Goal: Task Accomplishment & Management: Manage account settings

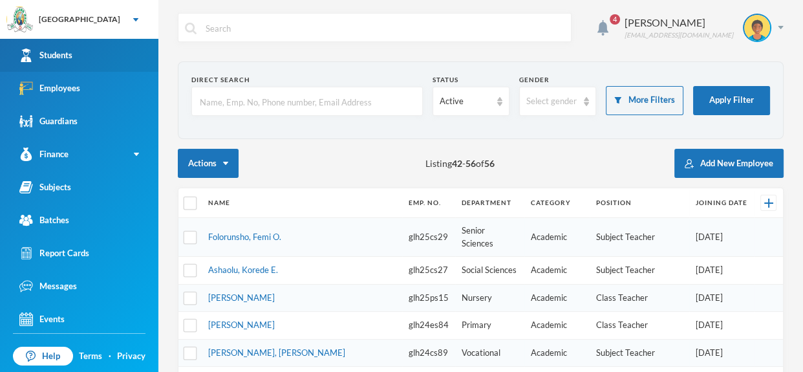
click at [141, 52] on link "Students" at bounding box center [79, 55] width 158 height 33
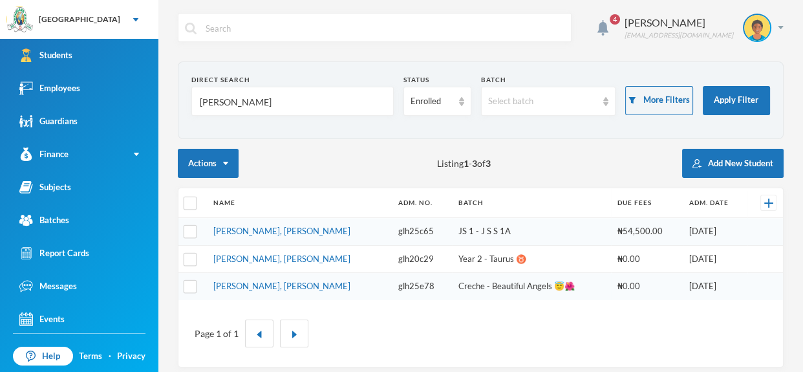
click at [282, 103] on input "ibrahim" at bounding box center [292, 101] width 188 height 29
type input "i"
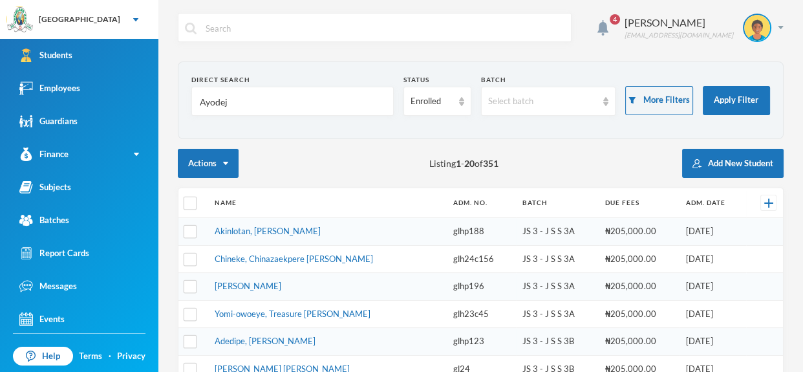
type input "Ayodeji"
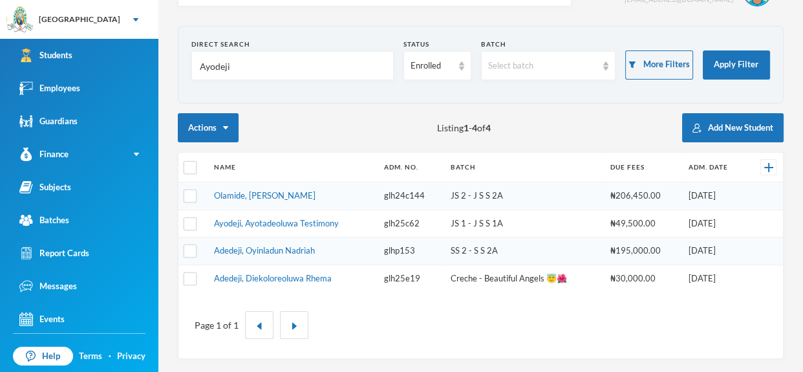
scroll to position [33, 0]
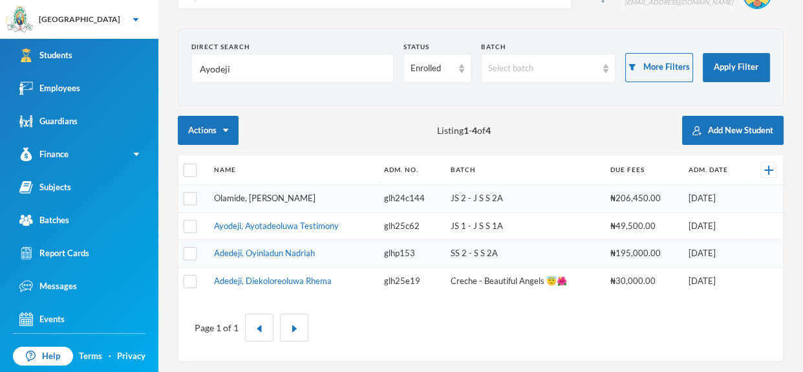
click at [292, 195] on link "Olamide, [PERSON_NAME]" at bounding box center [265, 198] width 102 height 10
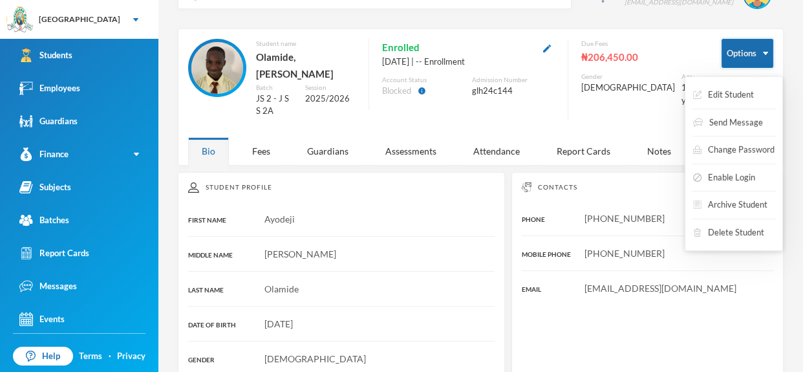
click at [763, 52] on img "button" at bounding box center [765, 53] width 5 height 3
click at [749, 205] on button "Archive Student" at bounding box center [730, 204] width 77 height 23
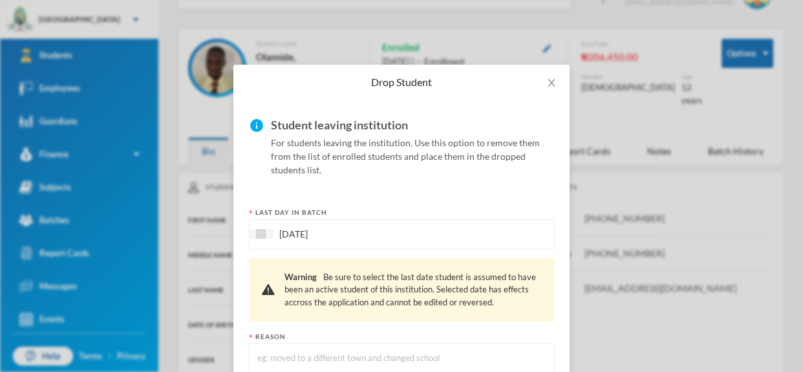
scroll to position [135, 0]
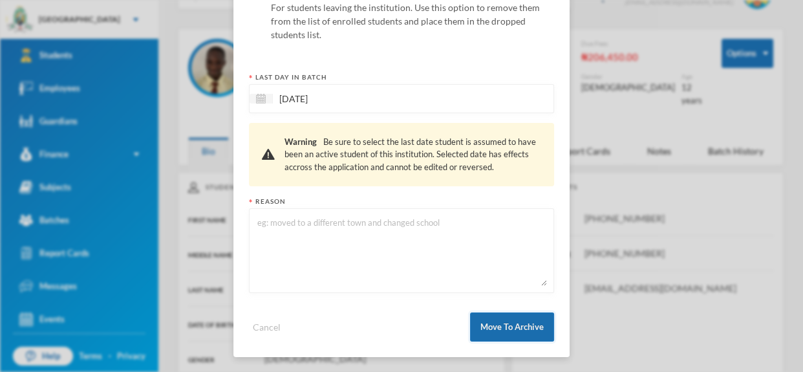
click at [512, 321] on button "Move To Archive" at bounding box center [512, 326] width 84 height 29
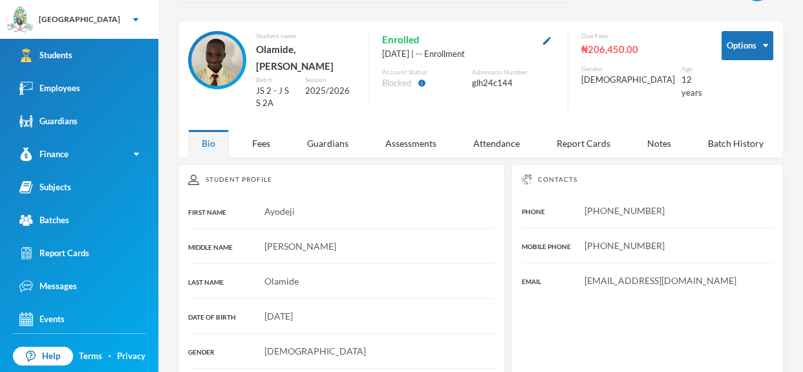
scroll to position [0, 0]
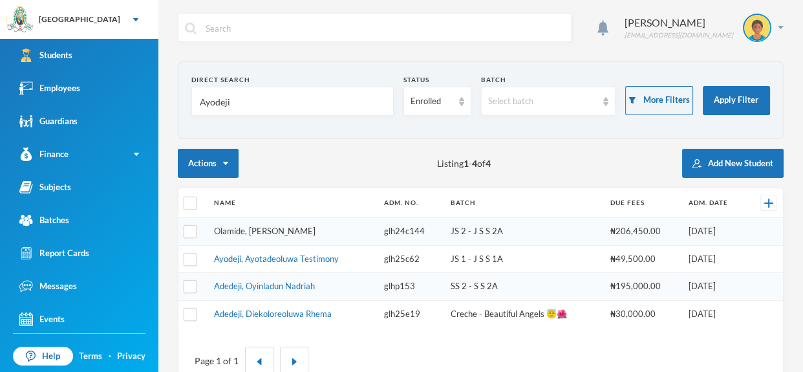
click at [288, 231] on link "Olamide, [PERSON_NAME]" at bounding box center [265, 231] width 102 height 10
click at [255, 96] on input "Ayodeji" at bounding box center [292, 101] width 188 height 29
type input "A"
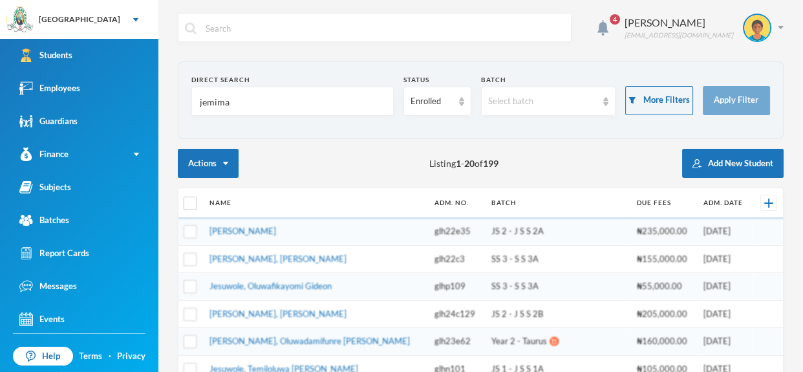
type input "jemimah"
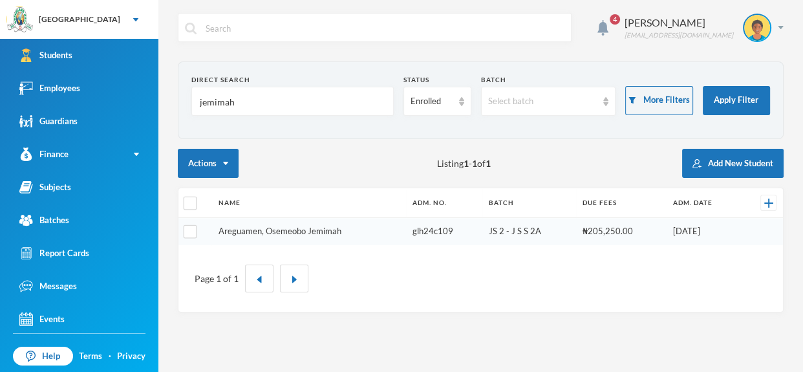
click at [318, 231] on link "Areguamen, Osemeobo Jemimah" at bounding box center [279, 231] width 123 height 10
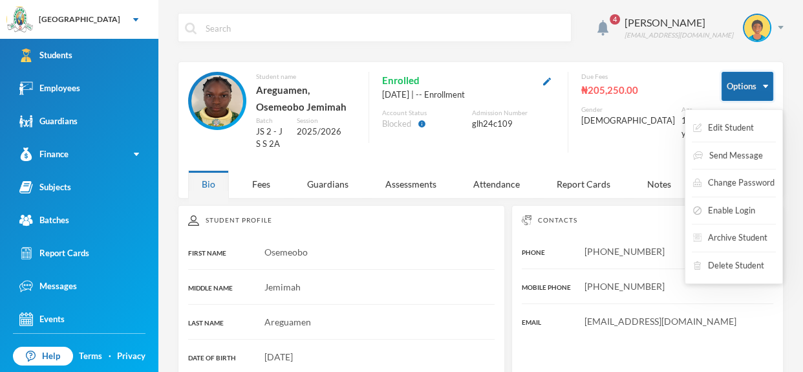
click at [771, 87] on button "Options" at bounding box center [748, 86] width 52 height 29
click at [728, 235] on button "Archive Student" at bounding box center [730, 237] width 77 height 23
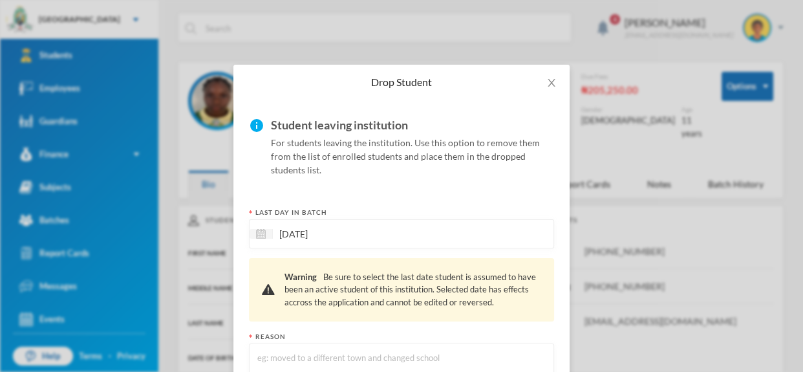
scroll to position [135, 0]
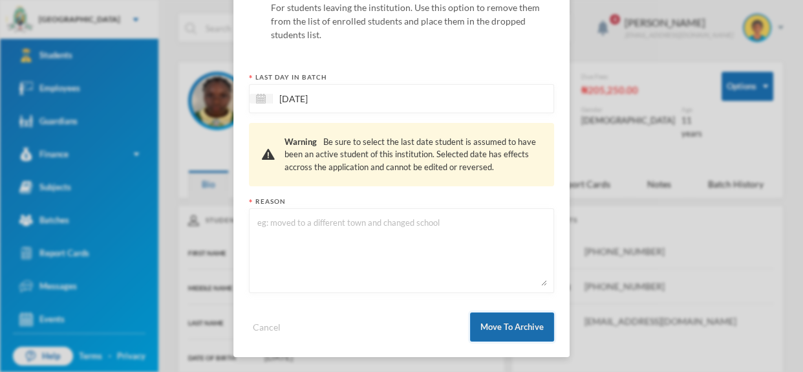
click at [508, 315] on button "Move To Archive" at bounding box center [512, 326] width 84 height 29
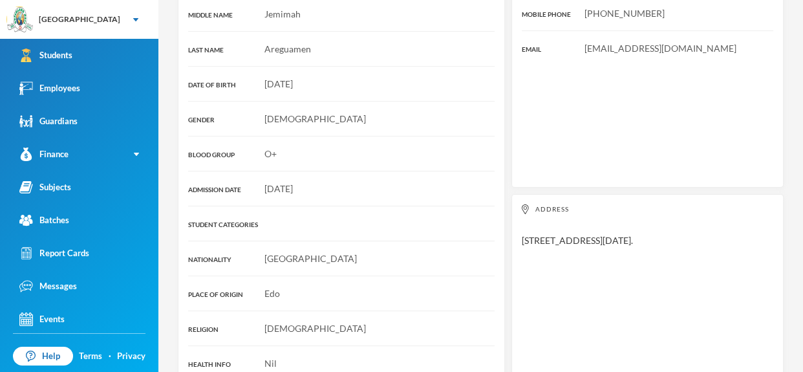
scroll to position [0, 0]
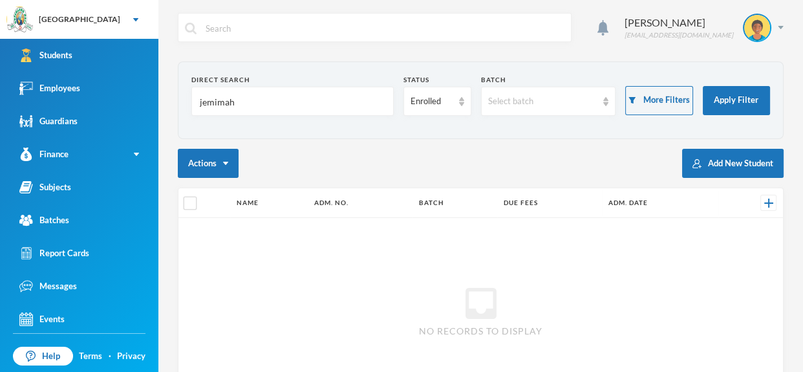
click at [259, 103] on input "jemimah" at bounding box center [292, 101] width 188 height 29
click at [460, 103] on img at bounding box center [461, 101] width 5 height 9
click at [439, 173] on span "Dropped" at bounding box center [429, 171] width 36 height 11
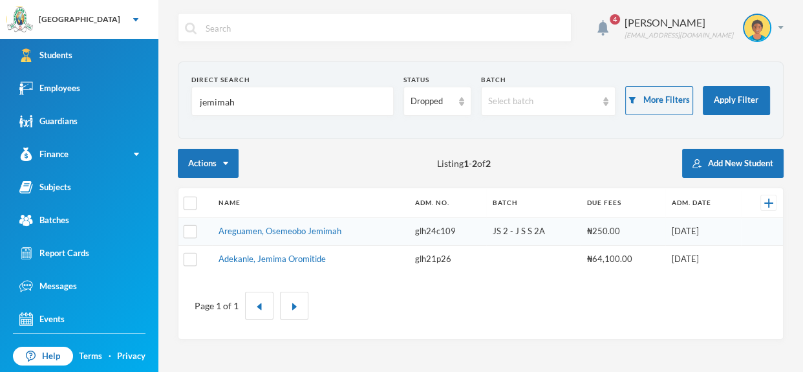
click at [257, 106] on input "jemimah" at bounding box center [292, 101] width 188 height 29
type input "j"
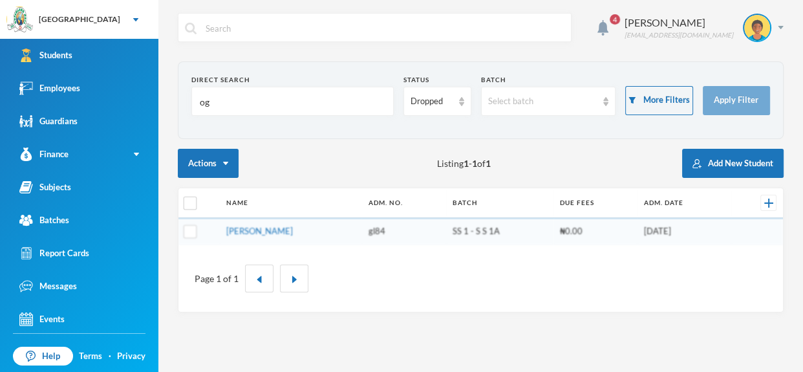
type input "o"
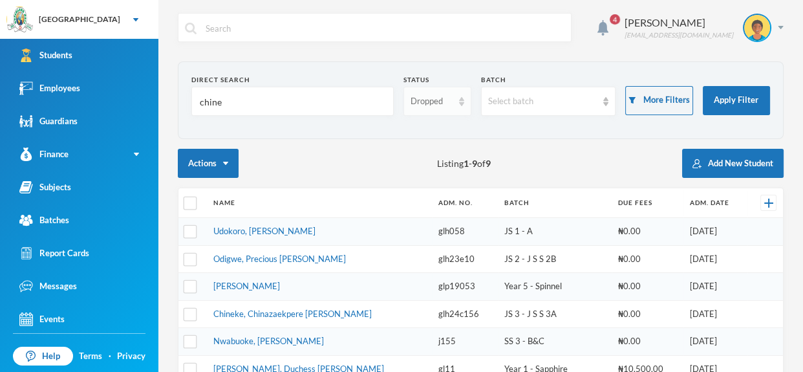
type input "chine"
click at [460, 103] on img at bounding box center [461, 101] width 5 height 9
click at [446, 127] on li "Enrolled" at bounding box center [436, 130] width 67 height 21
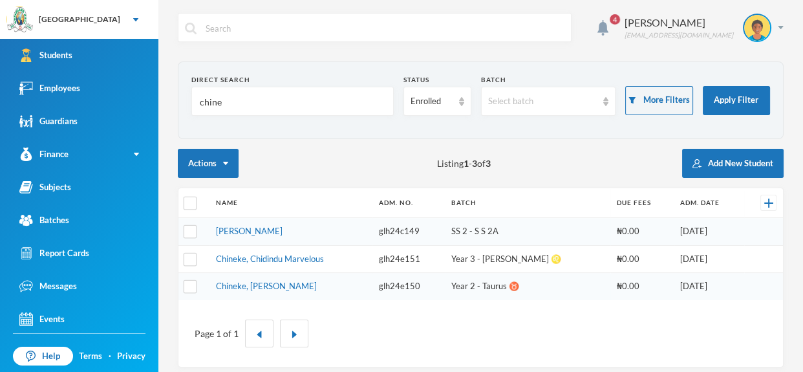
click at [232, 94] on input "chine" at bounding box center [292, 101] width 188 height 29
click at [283, 233] on link "[PERSON_NAME]" at bounding box center [249, 231] width 67 height 10
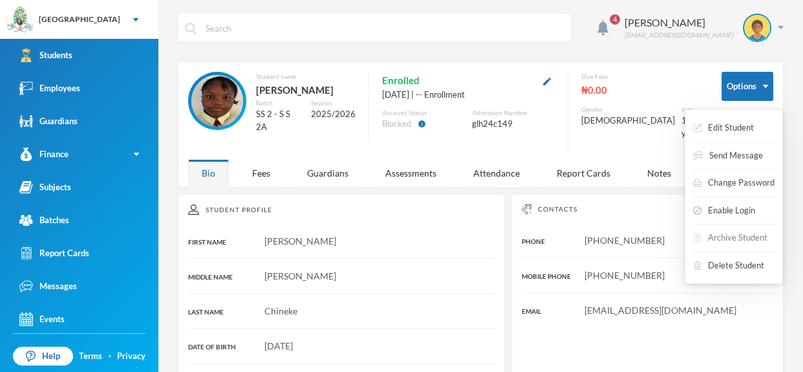
click at [725, 239] on button "Archive Student" at bounding box center [730, 237] width 77 height 23
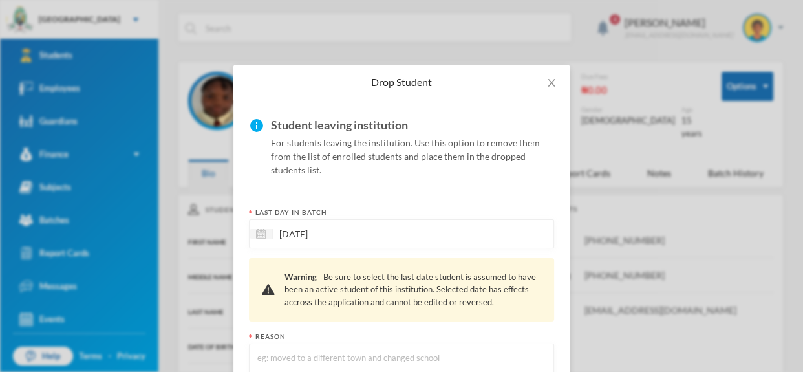
scroll to position [135, 0]
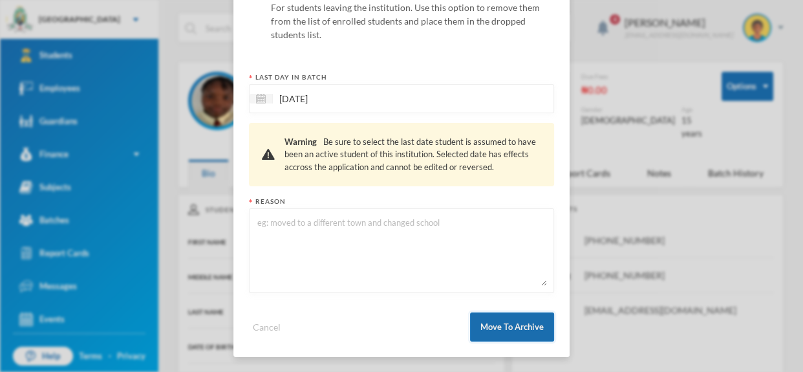
click at [528, 325] on button "Move To Archive" at bounding box center [512, 326] width 84 height 29
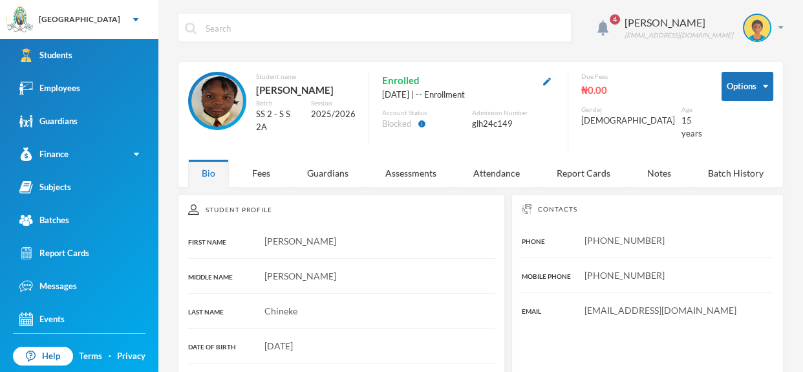
scroll to position [70, 0]
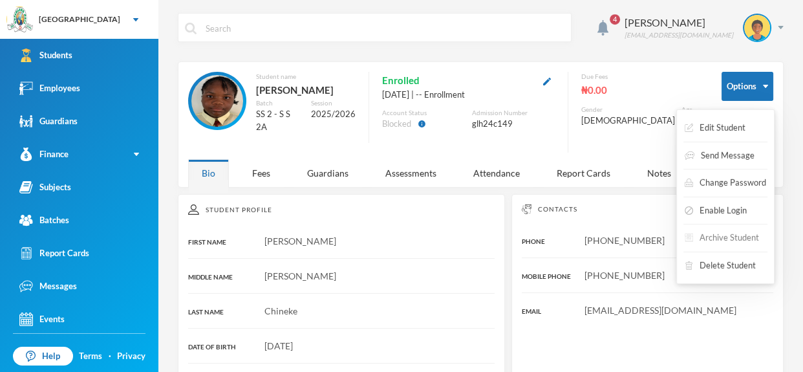
click at [738, 241] on button "Archive Student" at bounding box center [721, 237] width 77 height 23
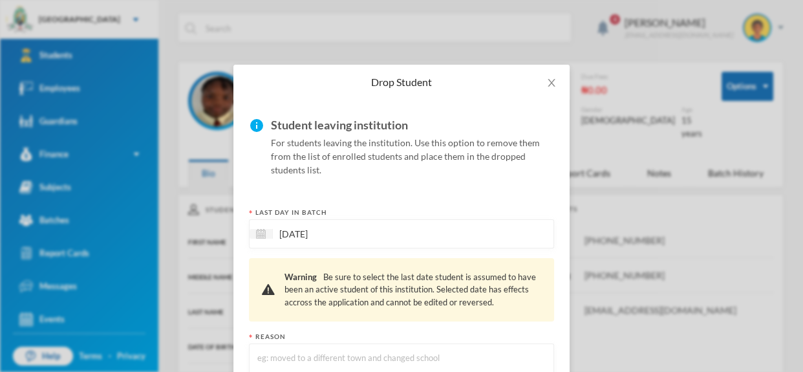
scroll to position [135, 0]
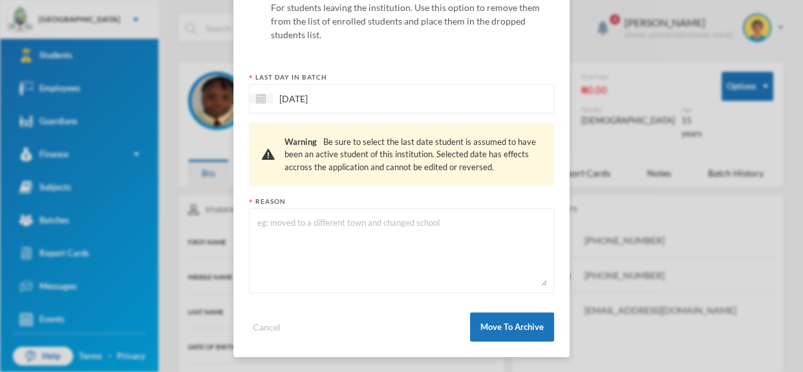
click at [308, 228] on textarea at bounding box center [401, 250] width 291 height 70
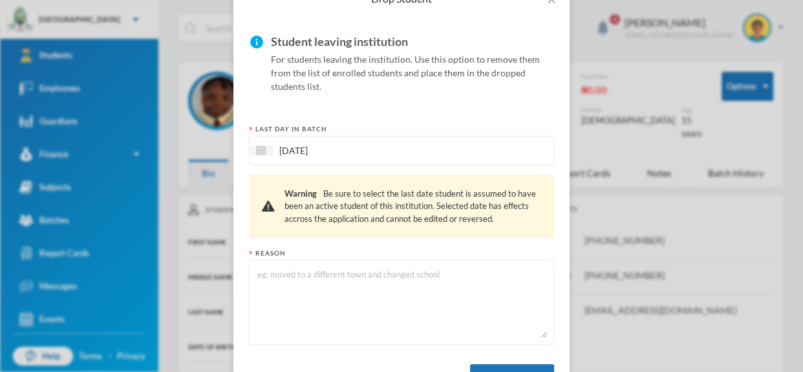
scroll to position [85, 0]
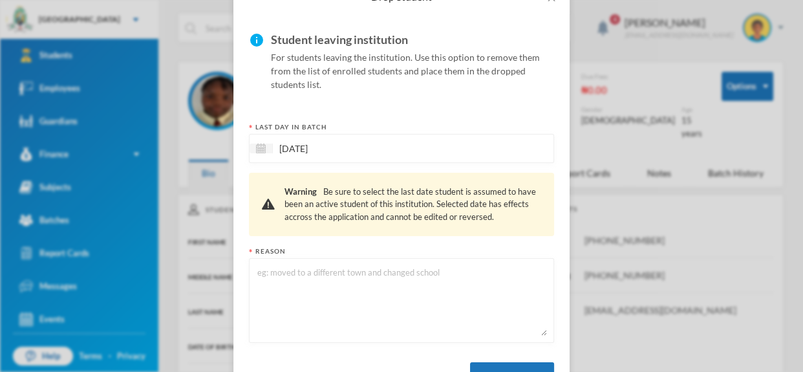
click at [339, 279] on textarea at bounding box center [401, 300] width 291 height 70
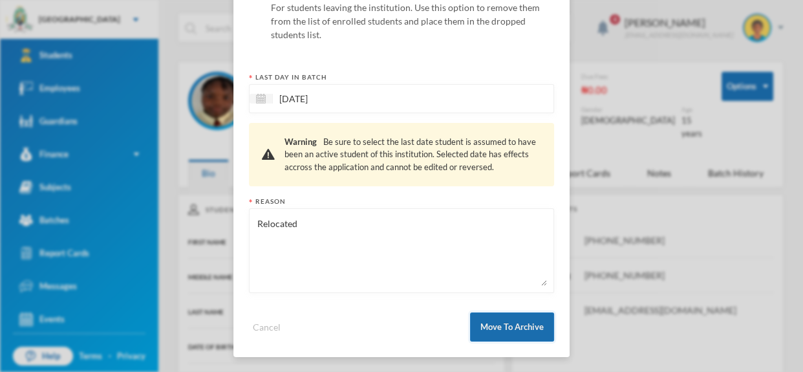
type textarea "Relocated"
click at [520, 320] on button "Move To Archive" at bounding box center [512, 326] width 84 height 29
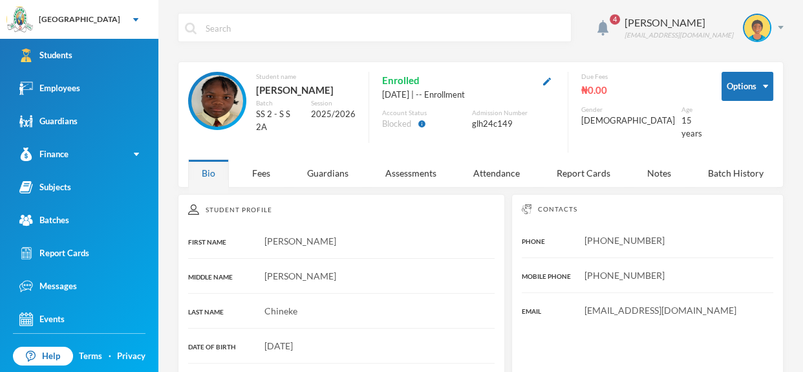
scroll to position [70, 0]
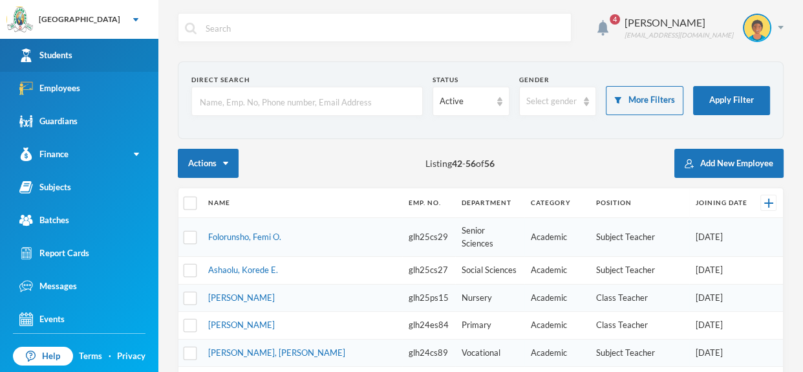
click at [129, 52] on link "Students" at bounding box center [79, 55] width 158 height 33
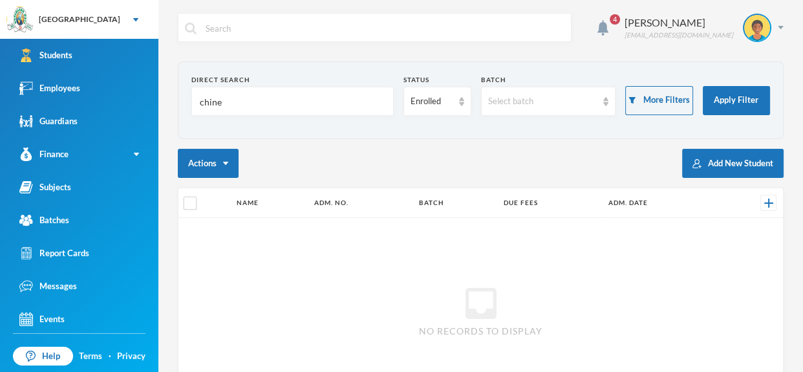
click at [275, 110] on input "chine" at bounding box center [292, 101] width 188 height 29
type input "c"
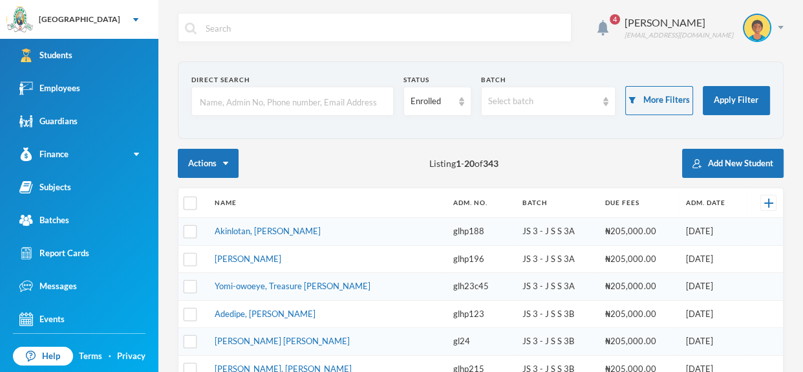
click at [334, 107] on input "text" at bounding box center [292, 101] width 188 height 29
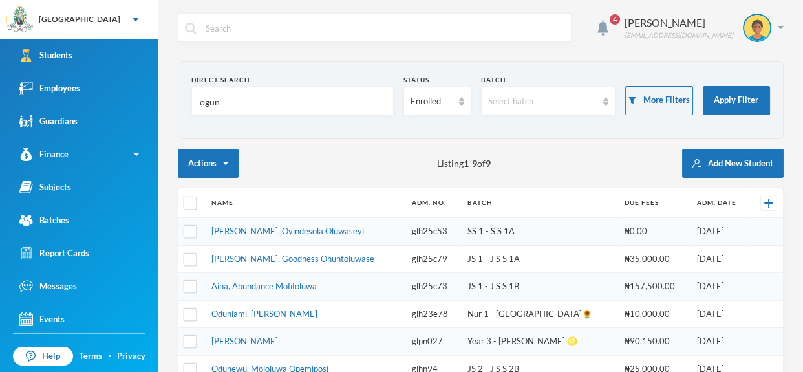
click at [281, 99] on input "ogun" at bounding box center [292, 101] width 188 height 29
type input "o"
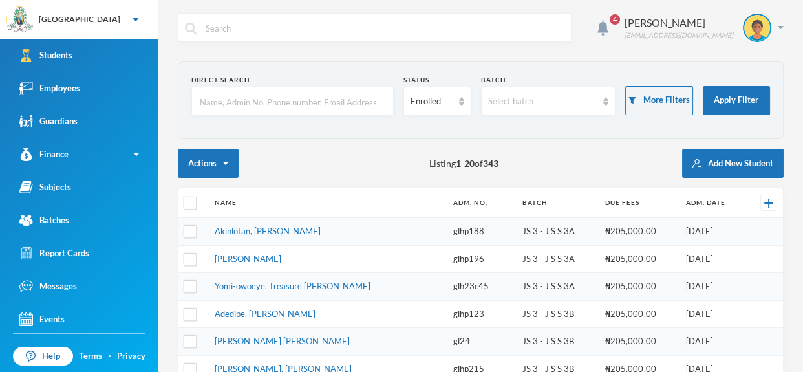
click at [308, 106] on input "text" at bounding box center [292, 101] width 188 height 29
type input "g"
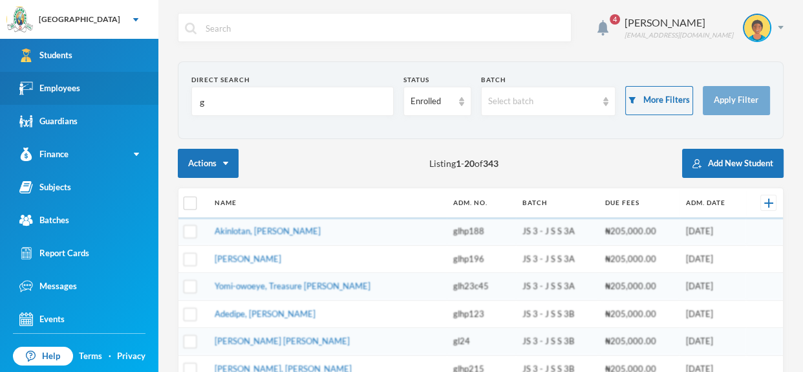
click at [150, 84] on link "Employees" at bounding box center [79, 88] width 158 height 33
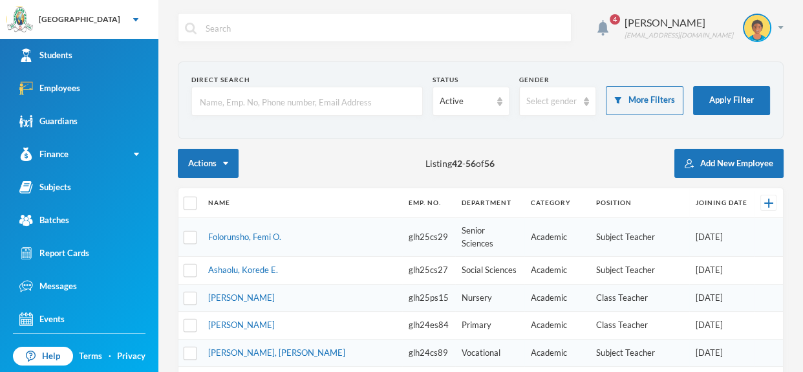
click at [221, 102] on input "text" at bounding box center [306, 101] width 217 height 29
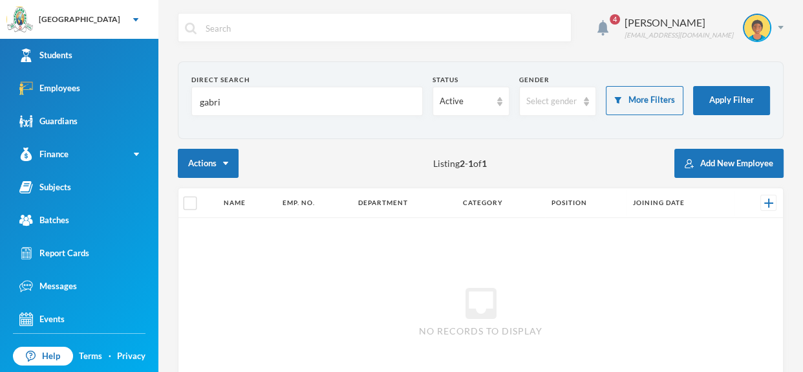
click at [233, 105] on input "gabri" at bounding box center [306, 101] width 217 height 29
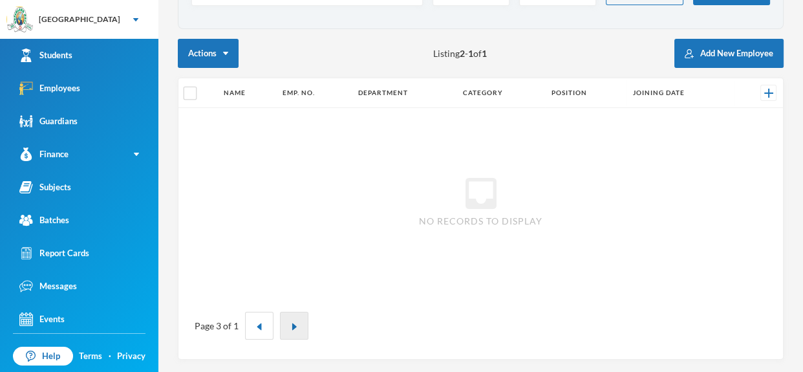
type input "gabri"
click at [295, 319] on button "button" at bounding box center [294, 326] width 28 height 28
click at [264, 322] on button "button" at bounding box center [259, 326] width 28 height 28
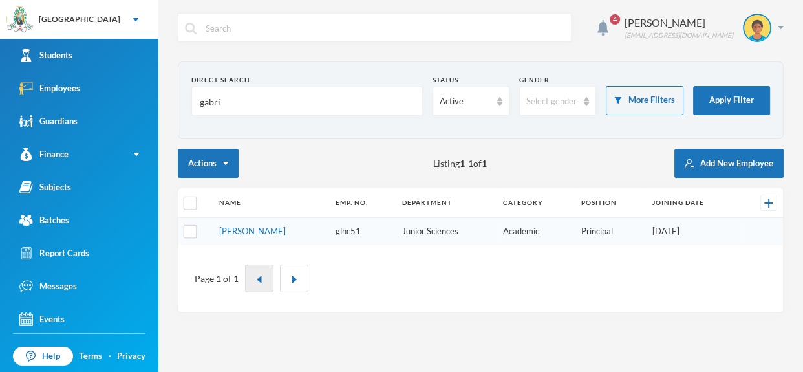
scroll to position [0, 0]
click at [258, 233] on link "[PERSON_NAME]" at bounding box center [252, 231] width 67 height 10
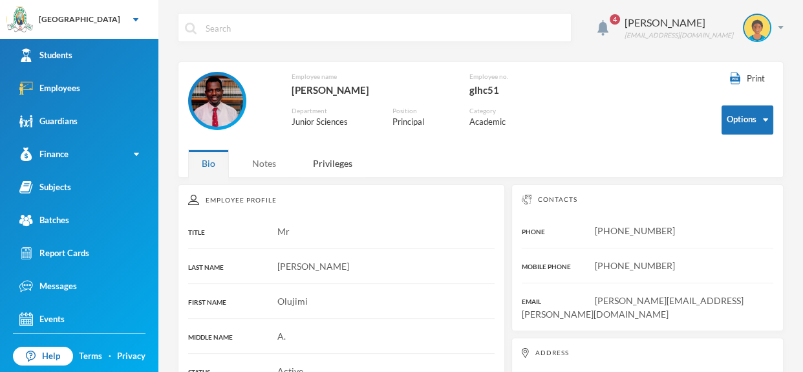
click at [267, 158] on div "Notes" at bounding box center [264, 163] width 51 height 28
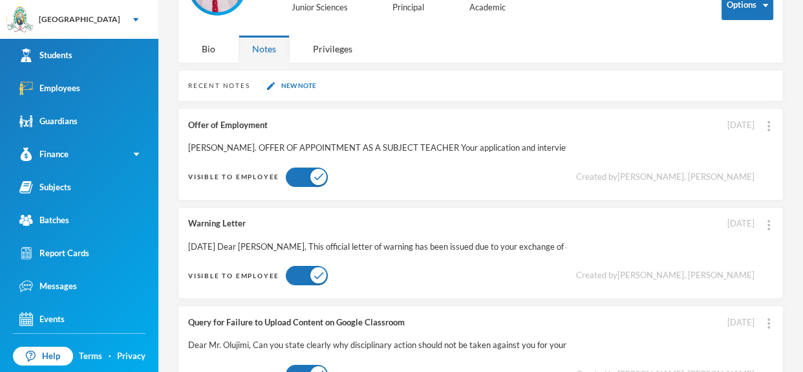
scroll to position [106, 0]
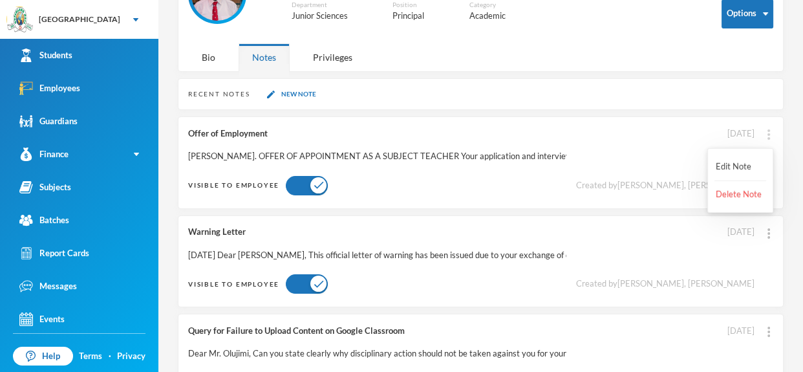
click at [766, 137] on div at bounding box center [768, 134] width 9 height 14
click at [752, 158] on button "Edit Note" at bounding box center [740, 166] width 52 height 23
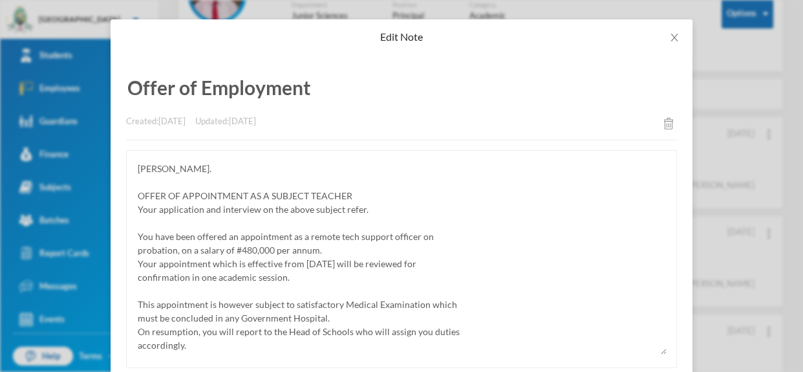
click at [750, 188] on div "Edit Note Offer of Employment Created: [DATE] Updated: [DATE] [PERSON_NAME]. OF…" at bounding box center [401, 186] width 803 height 372
click at [676, 30] on span "Close" at bounding box center [674, 37] width 36 height 36
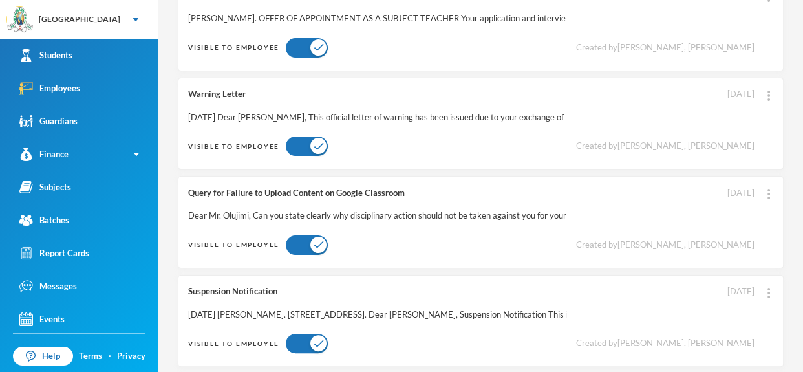
scroll to position [0, 0]
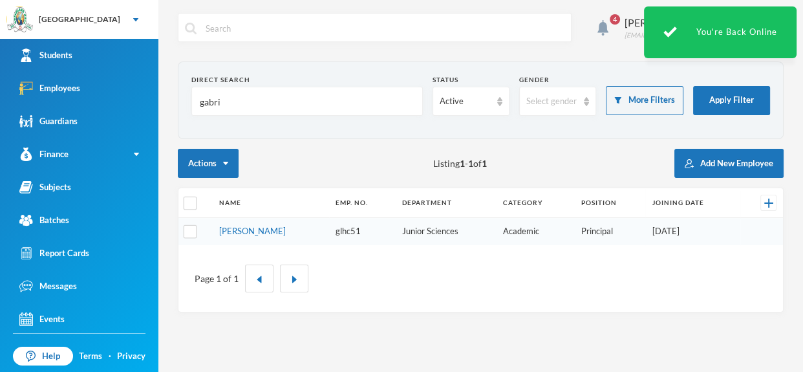
click at [355, 94] on input "gabri" at bounding box center [306, 101] width 217 height 29
type input "g"
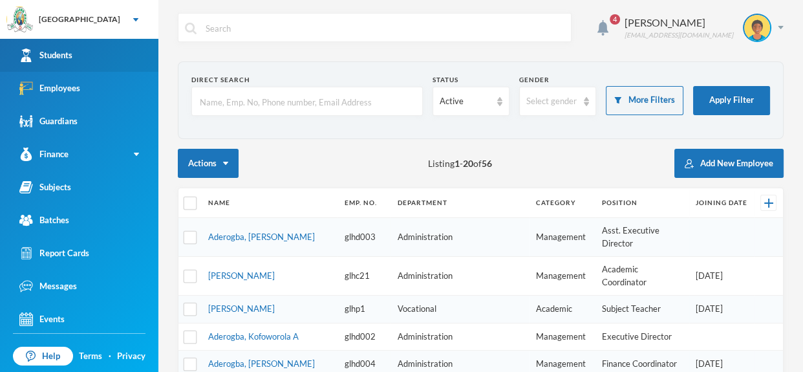
click at [134, 58] on link "Students" at bounding box center [79, 55] width 158 height 33
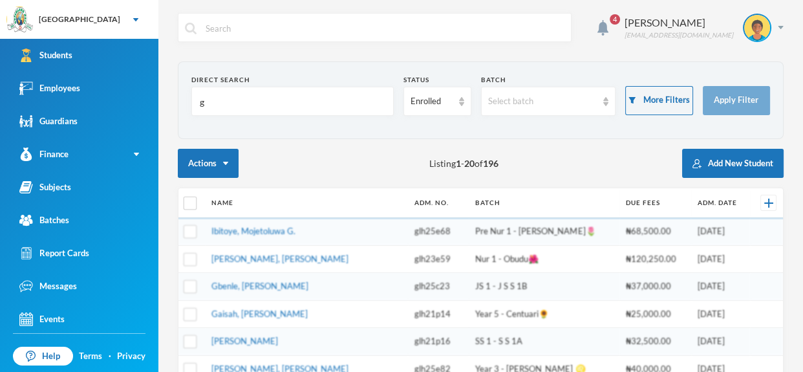
click at [264, 109] on input "g" at bounding box center [292, 101] width 188 height 29
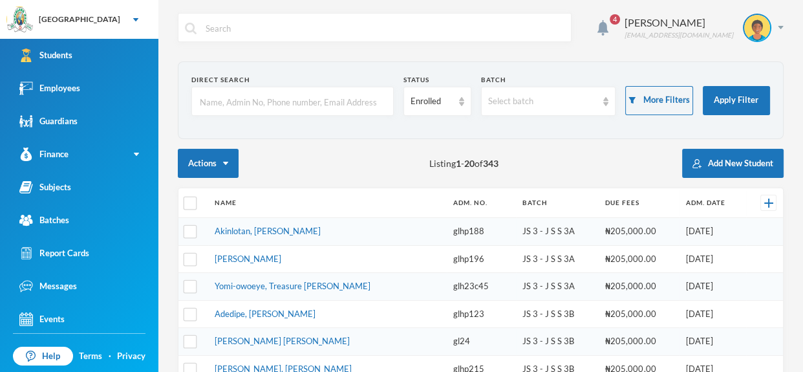
click at [312, 110] on input "text" at bounding box center [292, 101] width 188 height 29
click at [306, 97] on input "text" at bounding box center [292, 101] width 188 height 29
click at [340, 98] on input "text" at bounding box center [292, 101] width 188 height 29
click at [341, 106] on input "text" at bounding box center [292, 101] width 188 height 29
click at [361, 95] on input "text" at bounding box center [292, 101] width 188 height 29
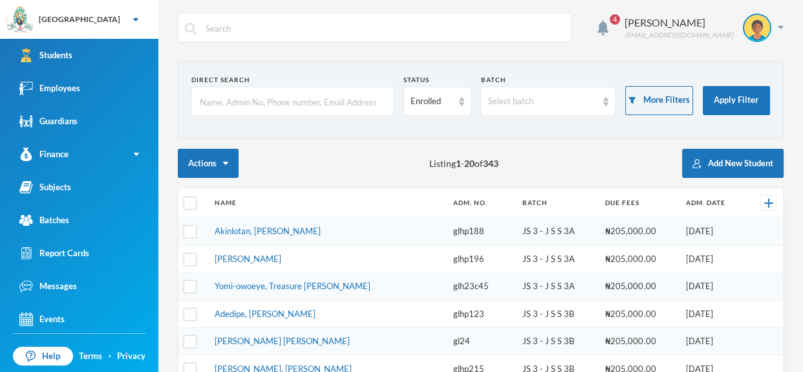
click at [365, 96] on input "text" at bounding box center [292, 101] width 188 height 29
click at [344, 106] on input "text" at bounding box center [292, 101] width 188 height 29
click at [356, 104] on input "text" at bounding box center [292, 101] width 188 height 29
click at [352, 105] on input "text" at bounding box center [292, 101] width 188 height 29
click at [340, 102] on input "text" at bounding box center [292, 101] width 188 height 29
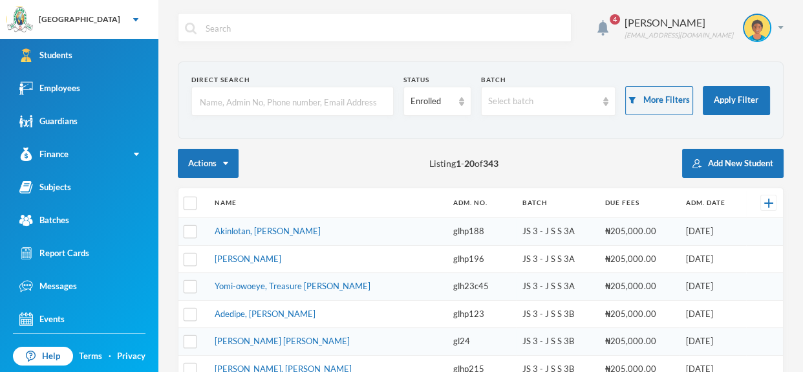
click at [322, 102] on input "text" at bounding box center [292, 101] width 188 height 29
click at [318, 104] on input "text" at bounding box center [292, 101] width 188 height 29
click at [302, 93] on input "text" at bounding box center [292, 101] width 188 height 29
click at [311, 107] on input "text" at bounding box center [292, 101] width 188 height 29
click at [296, 100] on input "text" at bounding box center [292, 101] width 188 height 29
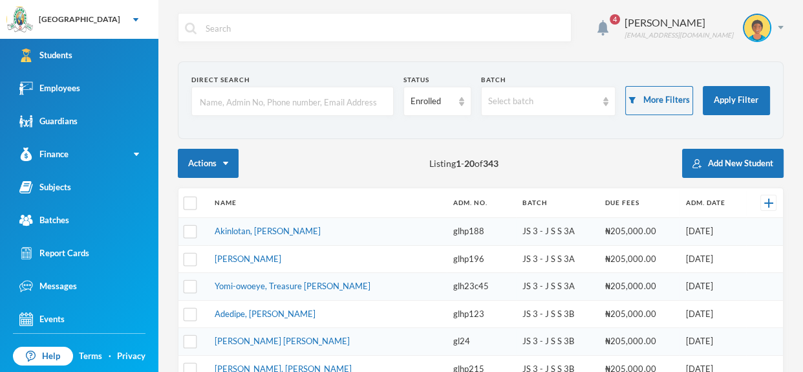
click at [230, 102] on input "text" at bounding box center [292, 101] width 188 height 29
click at [205, 104] on input "text" at bounding box center [292, 101] width 188 height 29
click at [196, 98] on div at bounding box center [292, 101] width 202 height 29
click at [283, 105] on input "text" at bounding box center [292, 101] width 188 height 29
click at [304, 102] on input "text" at bounding box center [292, 101] width 188 height 29
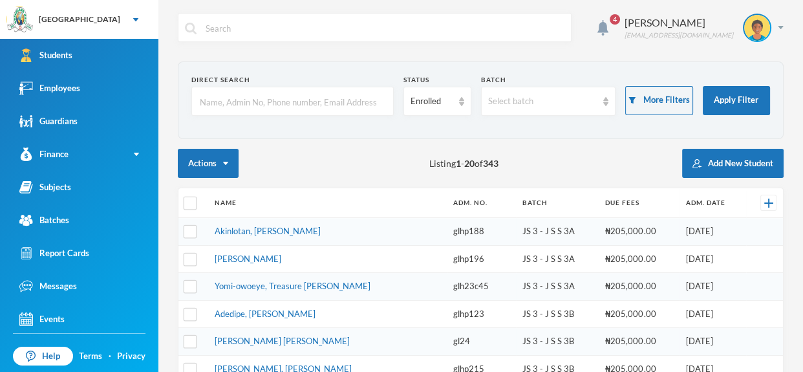
click at [336, 98] on input "text" at bounding box center [292, 101] width 188 height 29
click at [314, 112] on input "text" at bounding box center [292, 101] width 188 height 29
click at [340, 98] on input "text" at bounding box center [292, 101] width 188 height 29
click at [341, 105] on input "text" at bounding box center [292, 101] width 188 height 29
click at [345, 111] on input "text" at bounding box center [292, 101] width 188 height 29
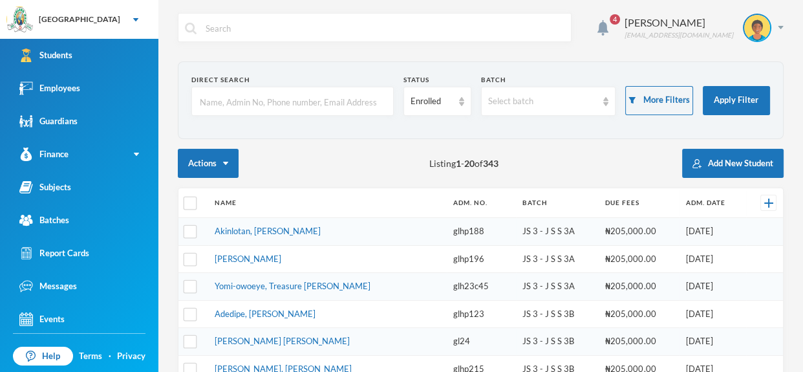
click at [350, 99] on input "text" at bounding box center [292, 101] width 188 height 29
click at [363, 100] on input "text" at bounding box center [292, 101] width 188 height 29
click at [341, 103] on input "text" at bounding box center [292, 101] width 188 height 29
click at [324, 21] on input "text" at bounding box center [384, 28] width 360 height 29
click at [334, 100] on input "text" at bounding box center [292, 101] width 188 height 29
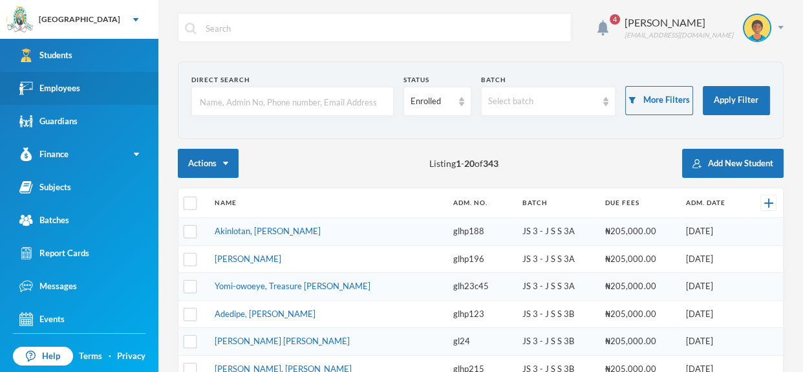
click at [133, 83] on link "Employees" at bounding box center [79, 88] width 158 height 33
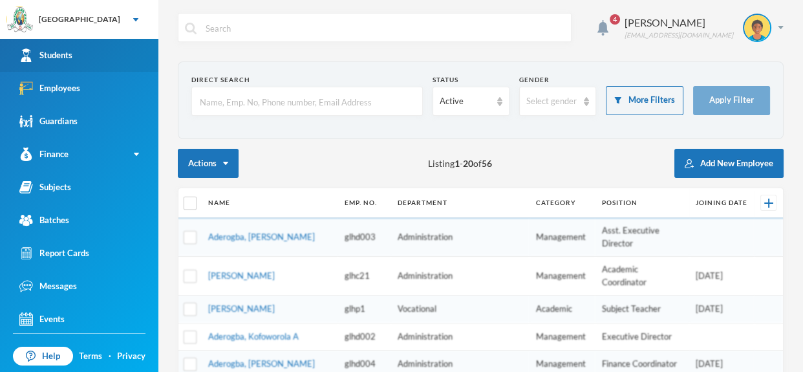
click at [125, 56] on link "Students" at bounding box center [79, 55] width 158 height 33
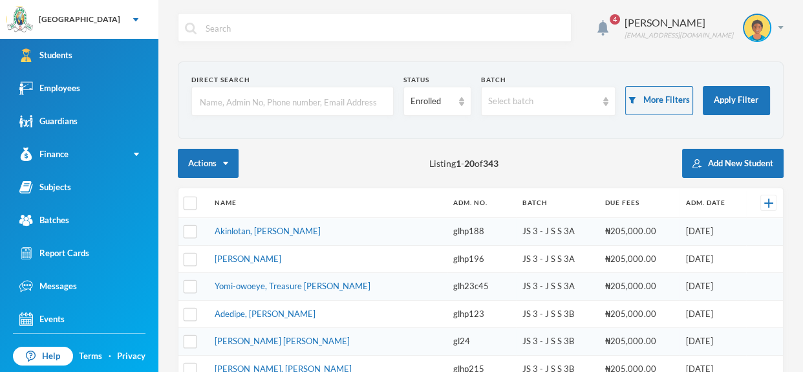
click at [356, 112] on input "text" at bounding box center [292, 101] width 188 height 29
click at [345, 106] on input "text" at bounding box center [292, 101] width 188 height 29
click at [330, 102] on input "text" at bounding box center [292, 101] width 188 height 29
